Goal: Information Seeking & Learning: Learn about a topic

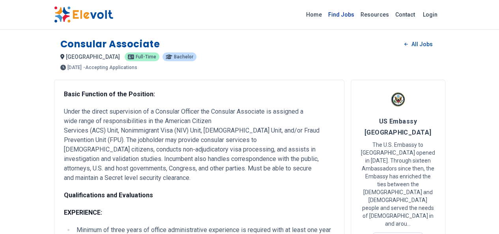
click at [357, 12] on link "Find Jobs" at bounding box center [341, 14] width 32 height 13
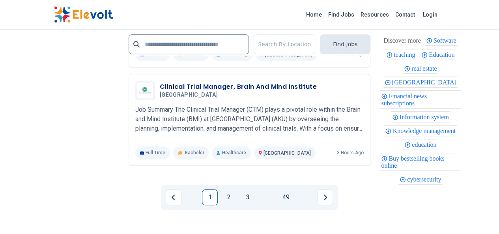
scroll to position [1826, 0]
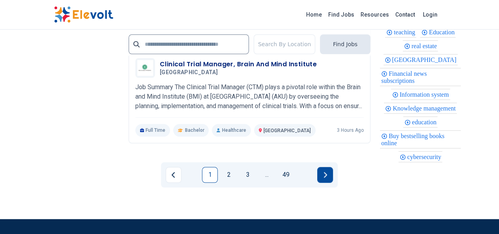
click at [326, 171] on icon "Next page" at bounding box center [325, 174] width 4 height 6
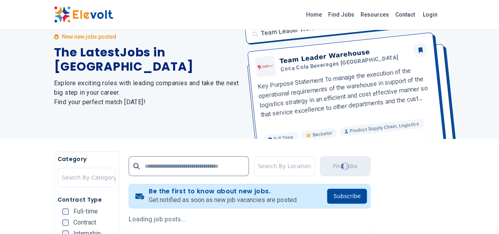
scroll to position [0, 0]
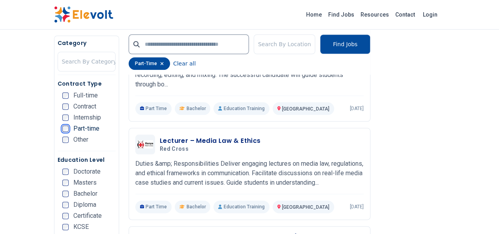
scroll to position [373, 0]
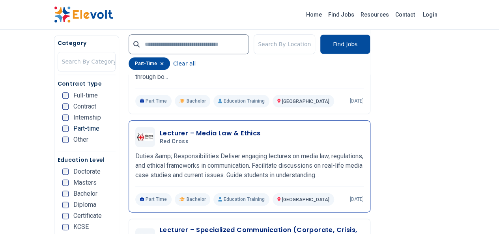
click at [135, 127] on div at bounding box center [145, 137] width 20 height 20
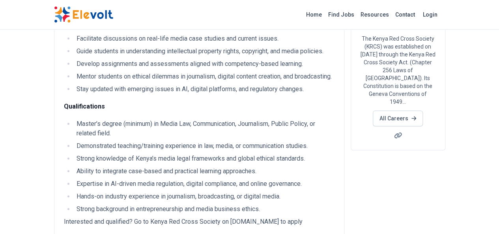
scroll to position [126, 0]
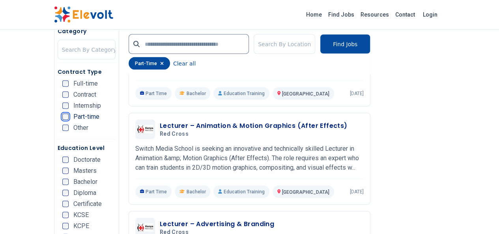
scroll to position [757, 0]
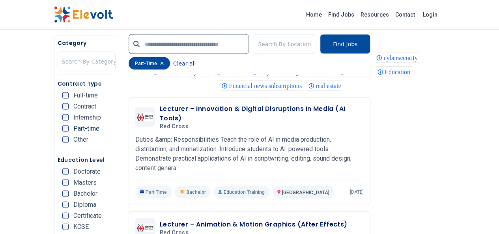
click at [173, 65] on button "Clear all" at bounding box center [184, 63] width 22 height 13
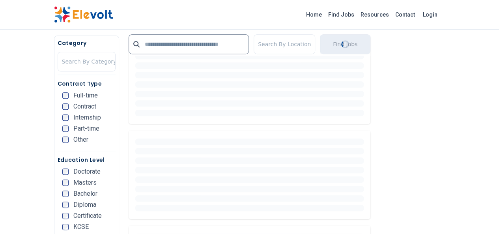
scroll to position [252, 0]
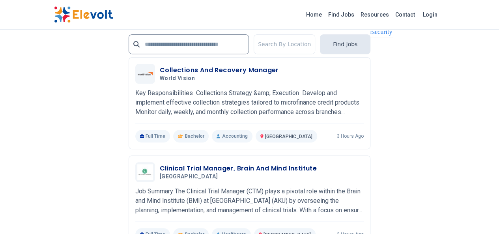
scroll to position [1700, 0]
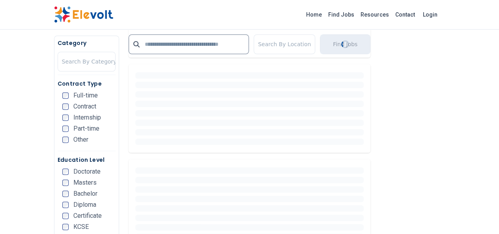
scroll to position [298, 0]
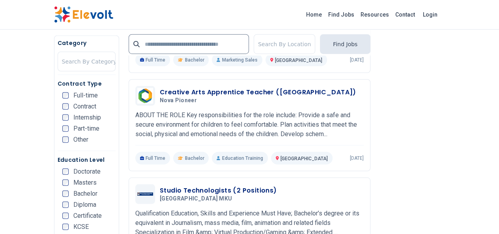
scroll to position [1009, 0]
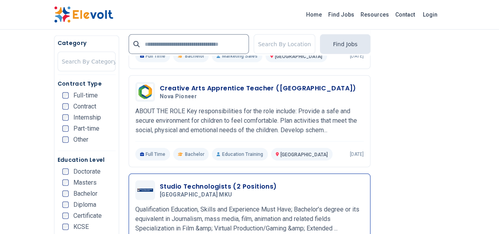
click at [162, 182] on h3 "Studio Technologists (2 Positions)" at bounding box center [218, 186] width 117 height 9
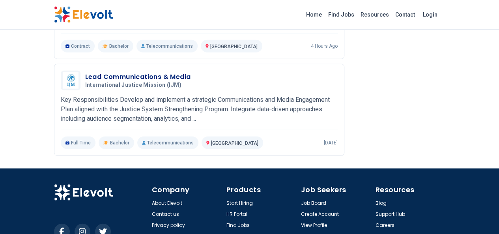
scroll to position [1013, 0]
